Goal: Task Accomplishment & Management: Complete application form

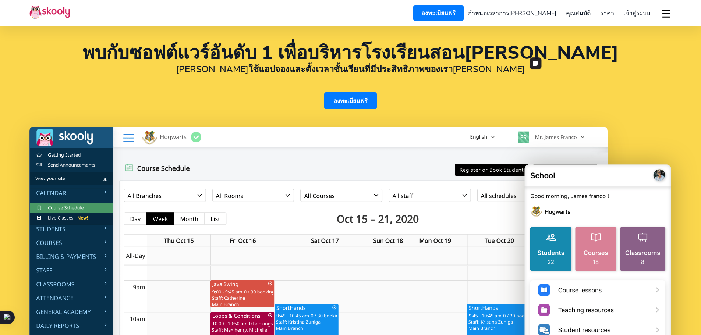
select select "th"
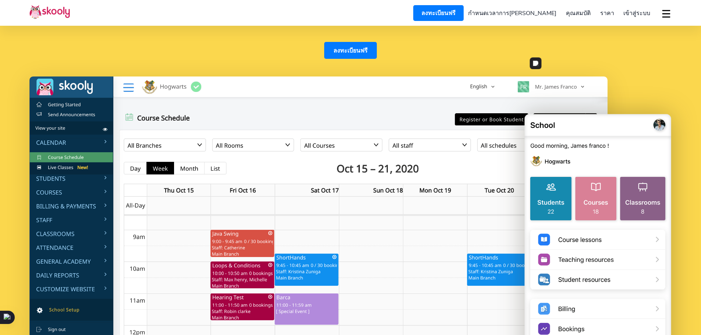
select select "66"
select select "[GEOGRAPHIC_DATA]"
select select "[GEOGRAPHIC_DATA]/[GEOGRAPHIC_DATA]"
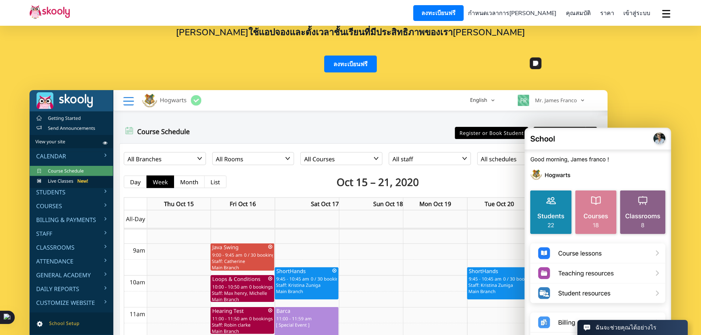
scroll to position [0, 0]
click at [78, 206] on img at bounding box center [318, 250] width 578 height 321
click at [104, 204] on img at bounding box center [318, 250] width 578 height 321
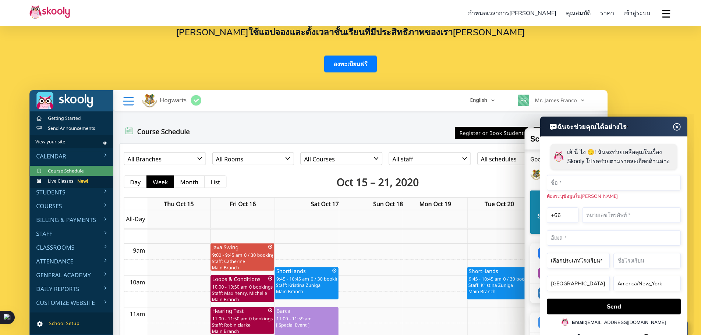
click at [680, 127] on img at bounding box center [677, 127] width 14 height 9
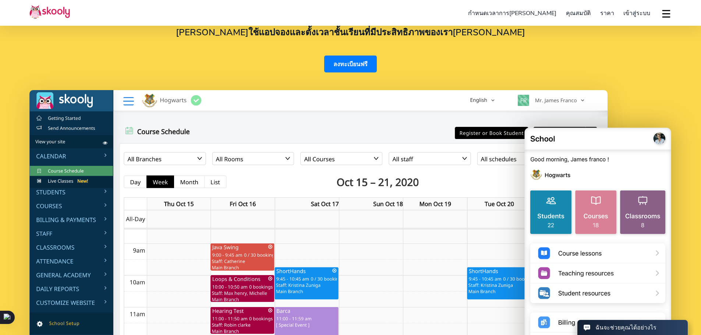
click at [40, 14] on img at bounding box center [49, 12] width 40 height 14
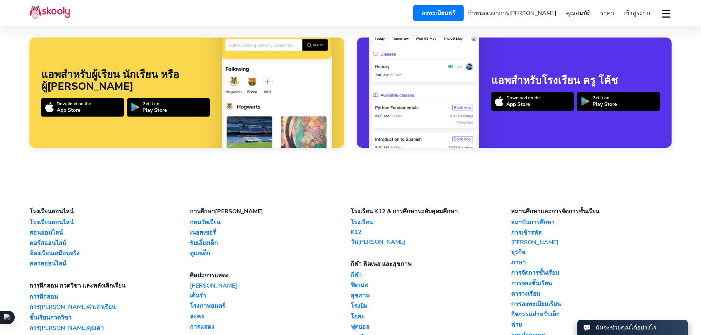
scroll to position [1803, 0]
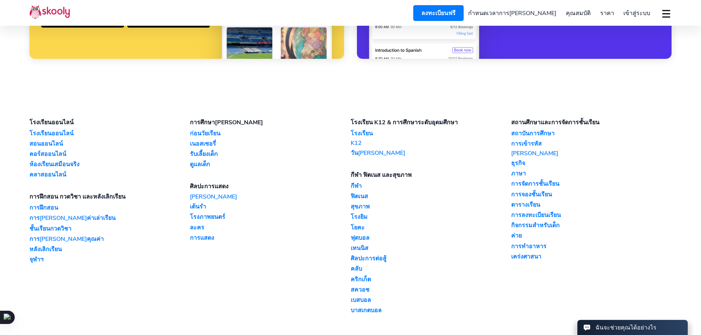
click at [201, 193] on link "ดนตรี" at bounding box center [270, 197] width 160 height 8
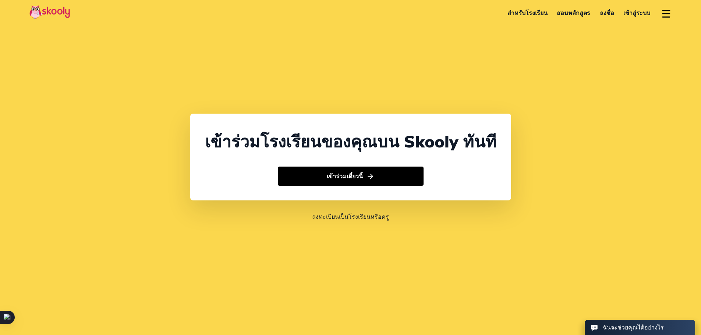
select select "66"
select select "[GEOGRAPHIC_DATA]"
select select "[GEOGRAPHIC_DATA]/[GEOGRAPHIC_DATA]"
click at [564, 15] on link "สอนหลักสูตร" at bounding box center [573, 13] width 43 height 13
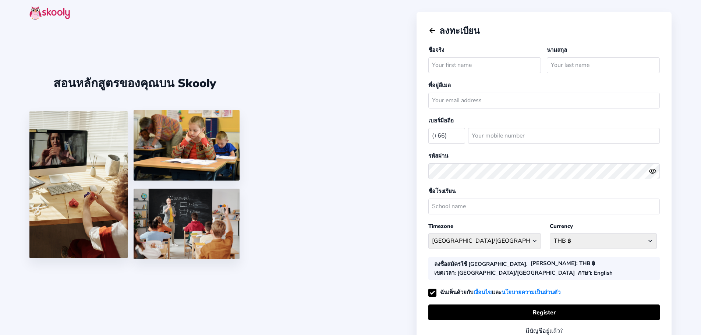
select select "TH"
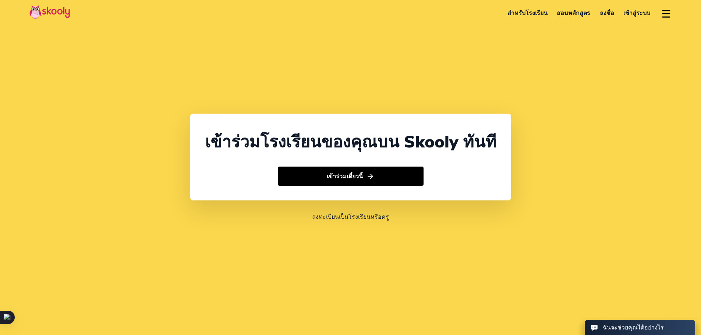
select select "66"
select select "[GEOGRAPHIC_DATA]"
select select "[GEOGRAPHIC_DATA]/[GEOGRAPHIC_DATA]"
click at [663, 15] on button at bounding box center [666, 13] width 11 height 12
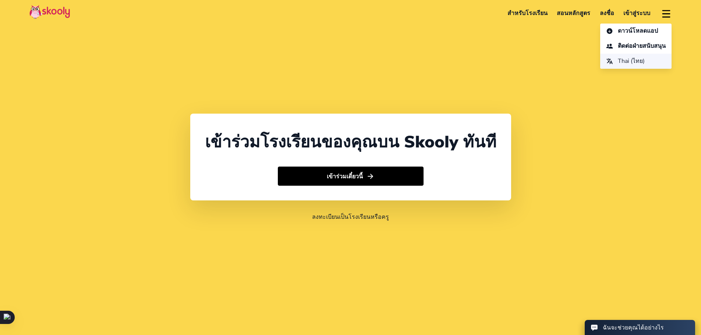
click at [643, 58] on button "Thai (ไทย)" at bounding box center [635, 61] width 71 height 15
select select "th"
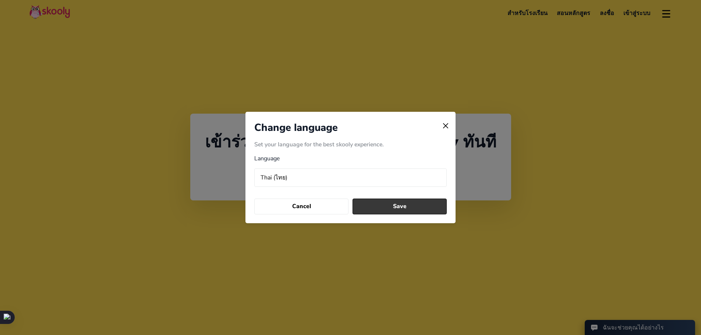
click at [395, 209] on button "Save" at bounding box center [400, 207] width 95 height 16
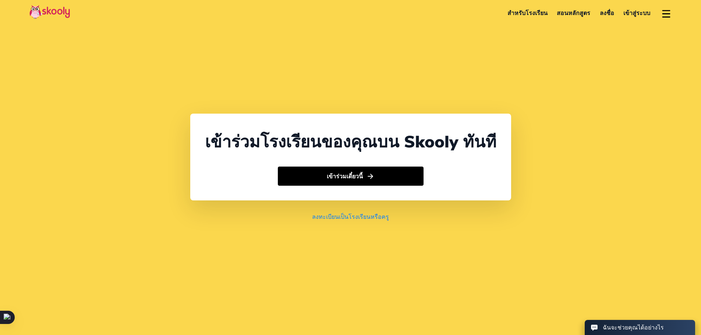
click at [376, 216] on link "ลงทะเบียนเป็นโรงเรียนหรือครู" at bounding box center [350, 216] width 77 height 9
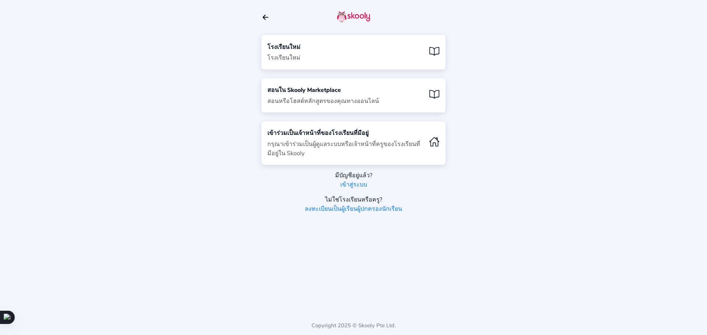
click at [342, 51] on div "โรงเรียนใหม่ โรงเรียนใหม่" at bounding box center [353, 52] width 184 height 34
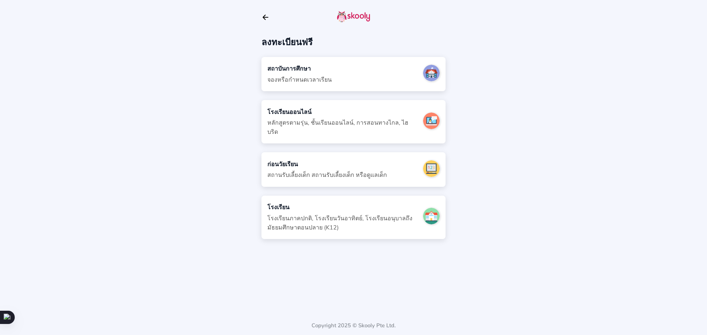
click at [322, 71] on div "สถาบันการศึกษา จองหรือกำหนดเวลาเรียน" at bounding box center [299, 74] width 64 height 20
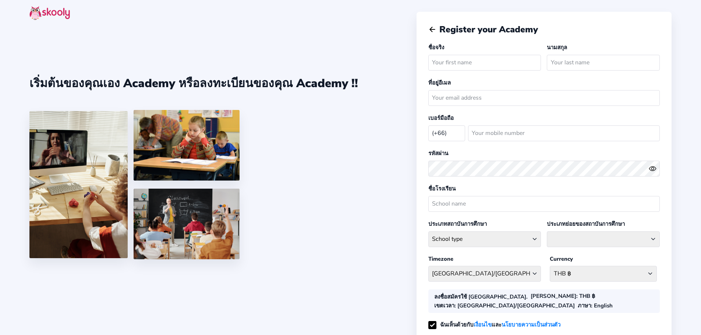
select select "TH"
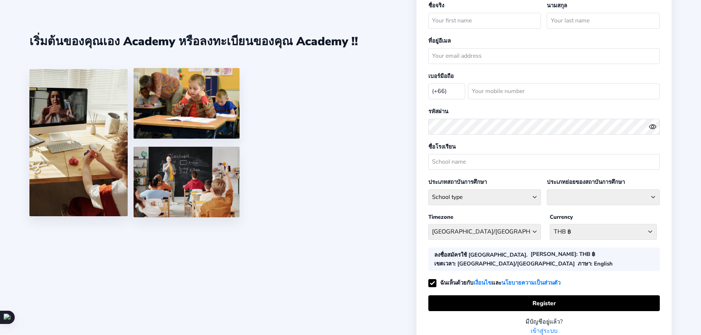
scroll to position [62, 0]
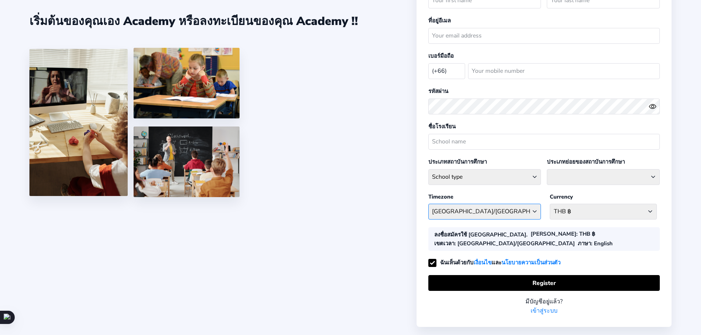
click at [530, 205] on select "Asia/Bangkok Afghanistan - Asia/Kabul Albania - Europe/Tirane Algeria - Africa/…" at bounding box center [484, 212] width 113 height 16
click at [369, 195] on div "เริ่มต้นของคุณเอง Academy หรือลงทะเบียนของคุณ Academy !!" at bounding box center [222, 105] width 387 height 335
click at [630, 174] on select at bounding box center [603, 177] width 113 height 16
click at [481, 169] on select "School type Academic Afterschool Arts Dance Homeschool Language Martial Arts Mu…" at bounding box center [484, 177] width 113 height 16
drag, startPoint x: 342, startPoint y: 176, endPoint x: 347, endPoint y: 171, distance: 6.5
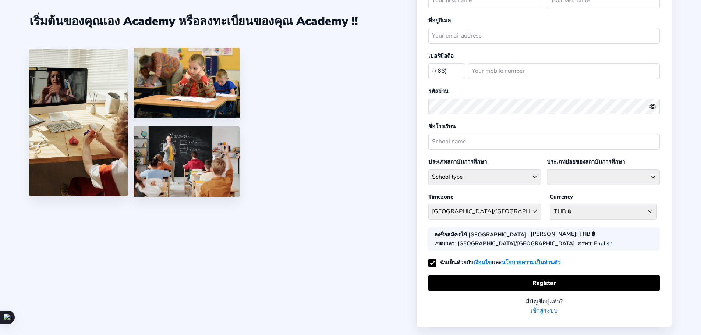
click at [342, 176] on div at bounding box center [193, 124] width 329 height 152
click at [471, 139] on input "text" at bounding box center [543, 142] width 231 height 16
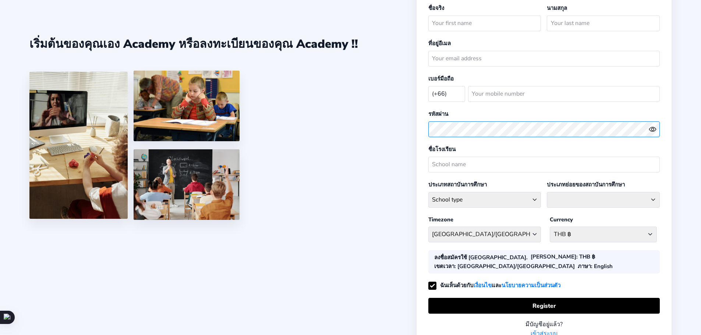
scroll to position [0, 0]
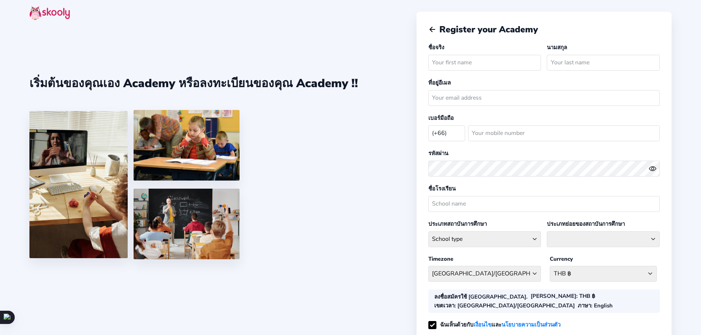
click at [51, 14] on img at bounding box center [49, 13] width 40 height 14
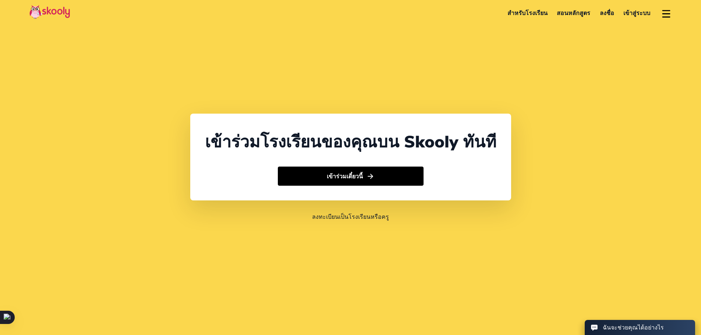
select select "66"
select select "[GEOGRAPHIC_DATA]"
select select "[GEOGRAPHIC_DATA]/[GEOGRAPHIC_DATA]"
select select "66"
select select "[GEOGRAPHIC_DATA]"
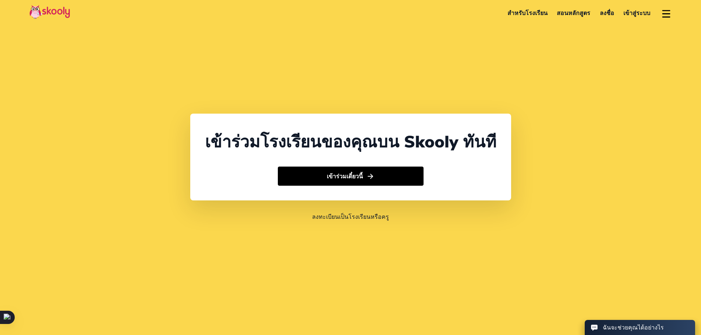
select select "[GEOGRAPHIC_DATA]/[GEOGRAPHIC_DATA]"
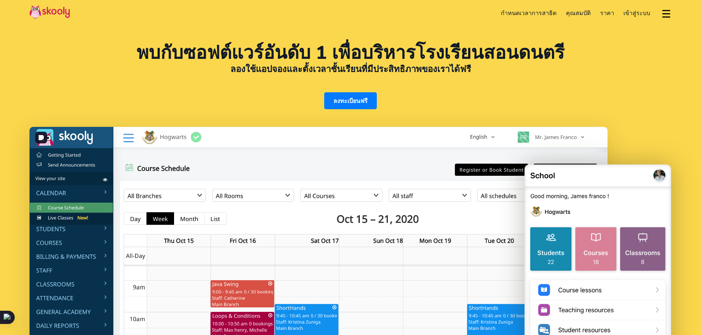
select select "th"
select select "66"
select select "[GEOGRAPHIC_DATA]"
select select "[GEOGRAPHIC_DATA]/[GEOGRAPHIC_DATA]"
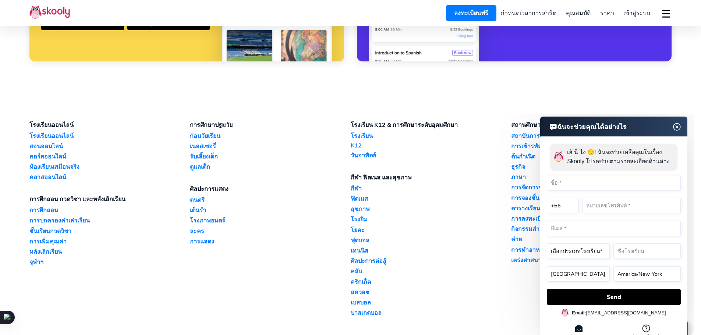
scroll to position [1803, 0]
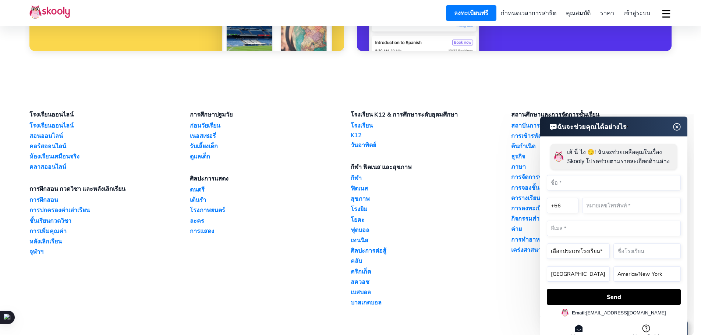
click at [678, 129] on img at bounding box center [677, 127] width 14 height 9
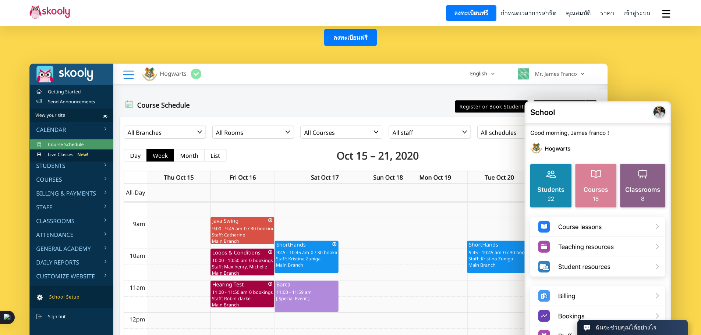
scroll to position [0, 0]
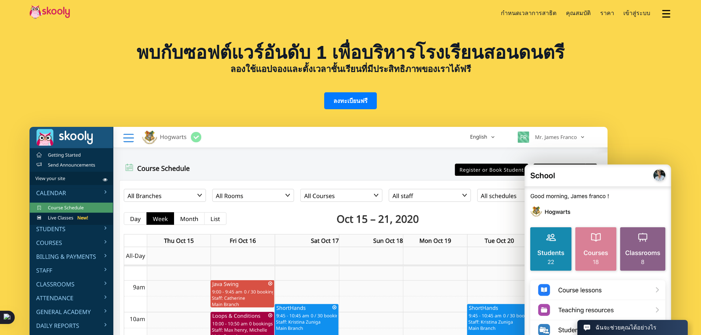
click at [537, 9] on link "กำหนดเวลาการสาธิต" at bounding box center [528, 13] width 65 height 13
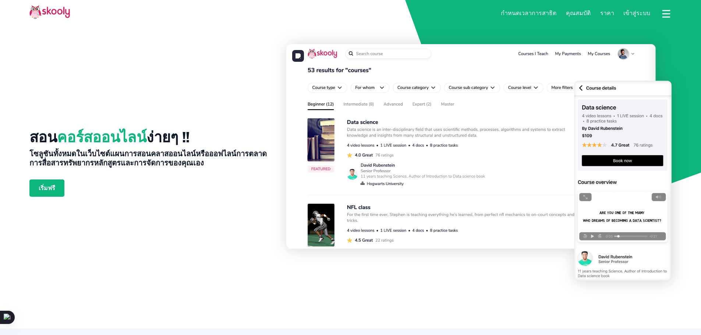
select select "th"
